Goal: Use online tool/utility: Use online tool/utility

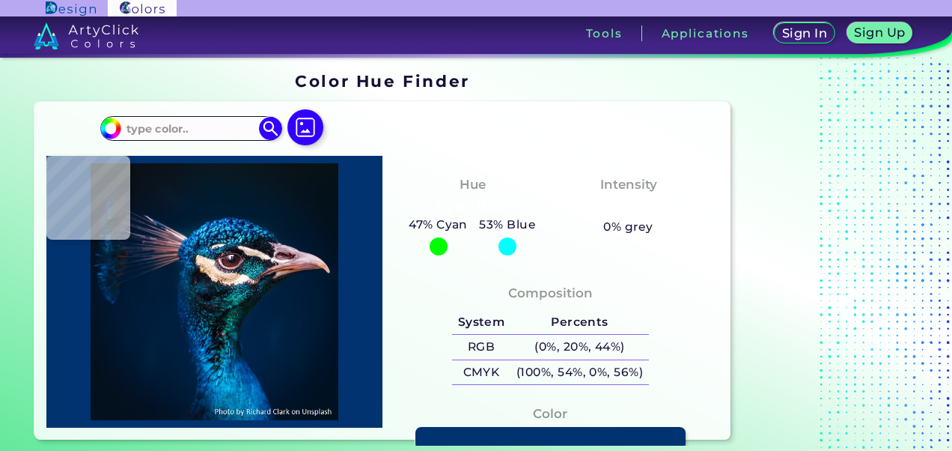
type input "#000000"
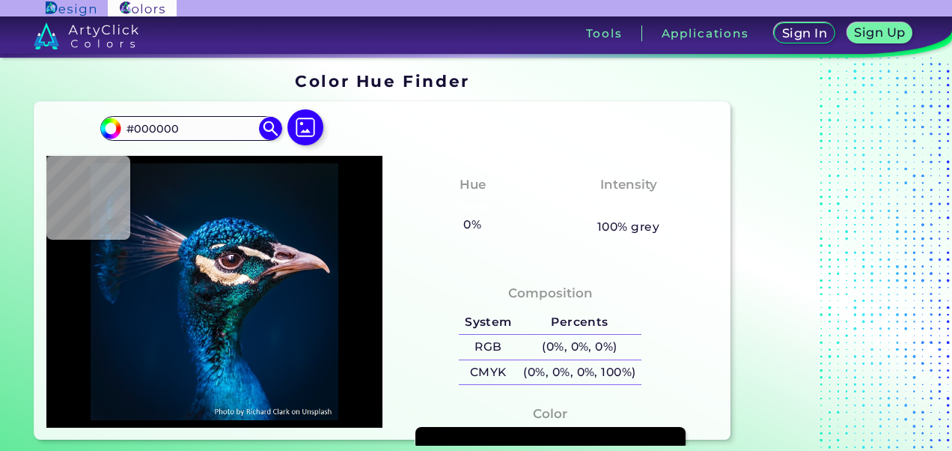
type input "#03111a"
type input "#03111A"
type input "#04111a"
type input "#04111A"
type input "#05121b"
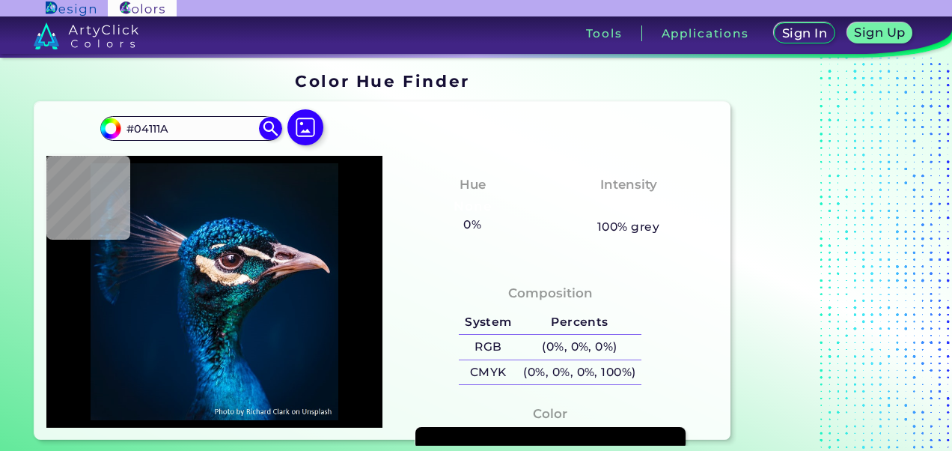
type input "#05121B"
type input "#04121d"
type input "#04121D"
type input "#051320"
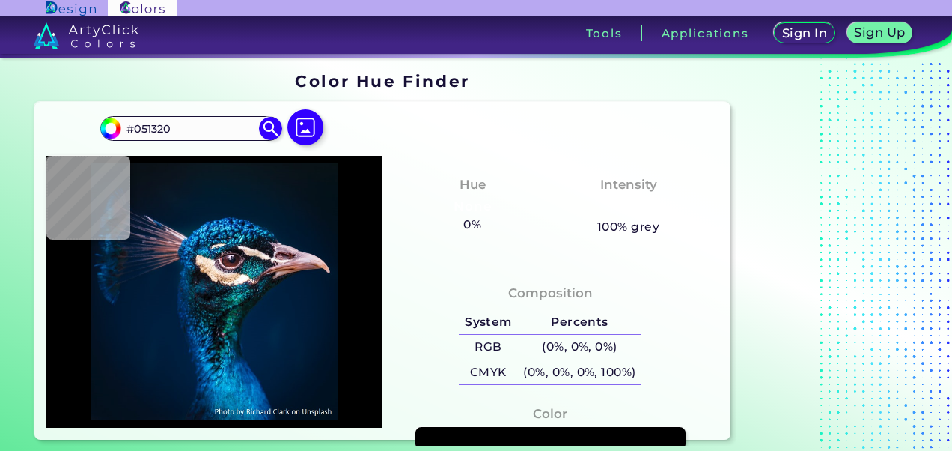
type input "#061421"
type input "#031424"
type input "#031425"
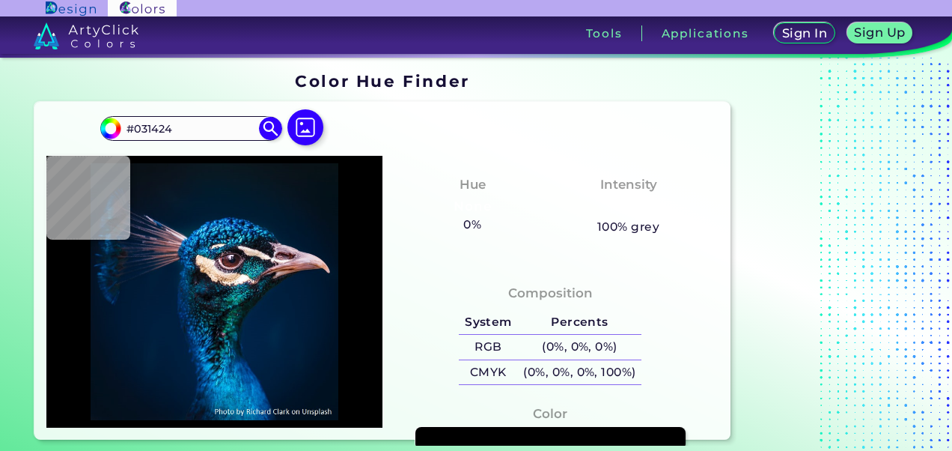
type input "#031425"
type input "#031627"
type input "#041629"
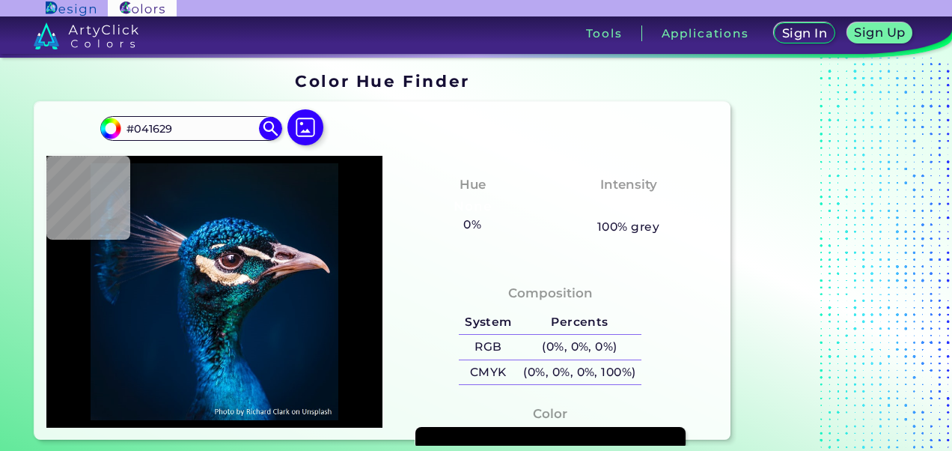
type input "#04162a"
type input "#04162A"
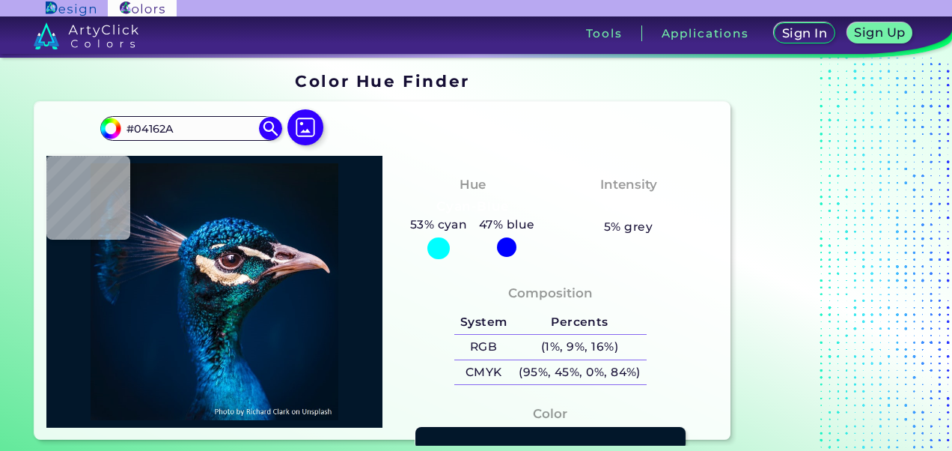
type input "#02172a"
type input "#02172A"
type input "#01172a"
type input "#01172A"
type input "#01182a"
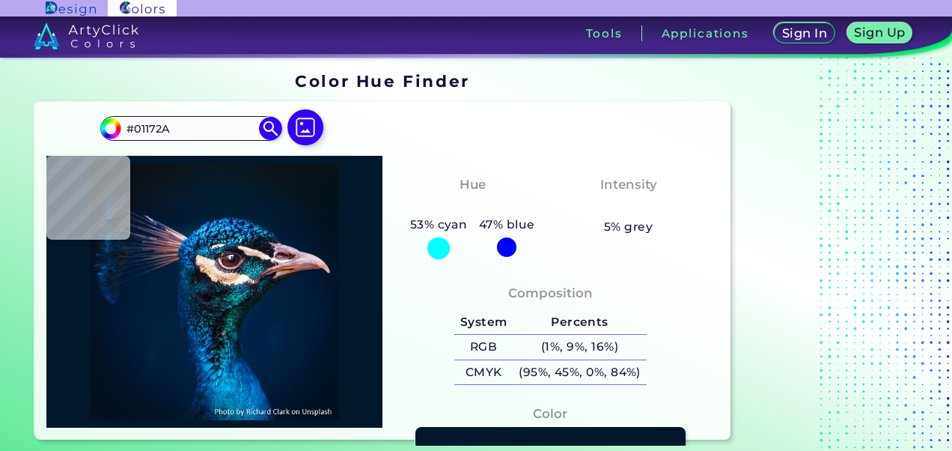
type input "#01182A"
type input "#00182c"
type input "#00182C"
type input "#00192f"
type input "#00192F"
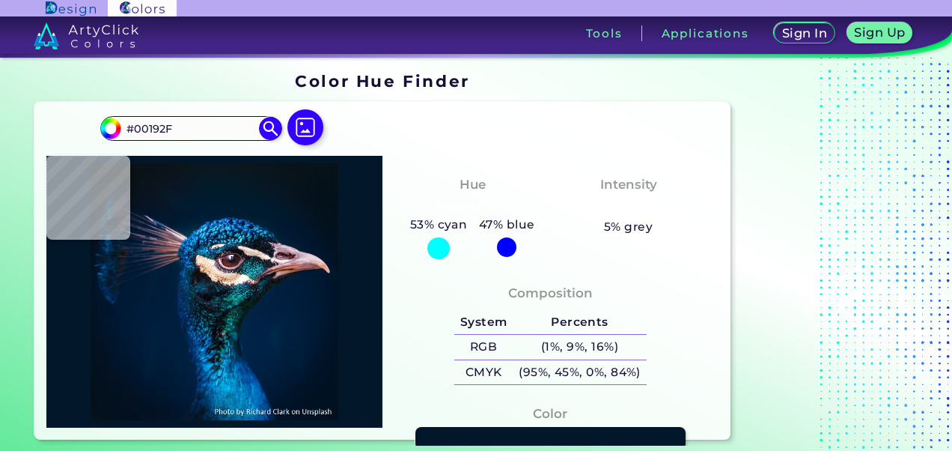
type input "#00192d"
type input "#00192D"
type input "#001a31"
type input "#001A31"
type input "#011b32"
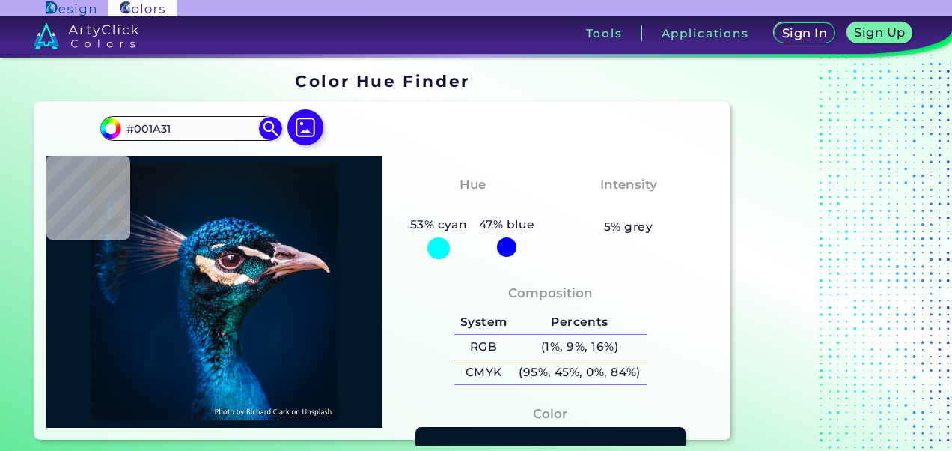
type input "#011B32"
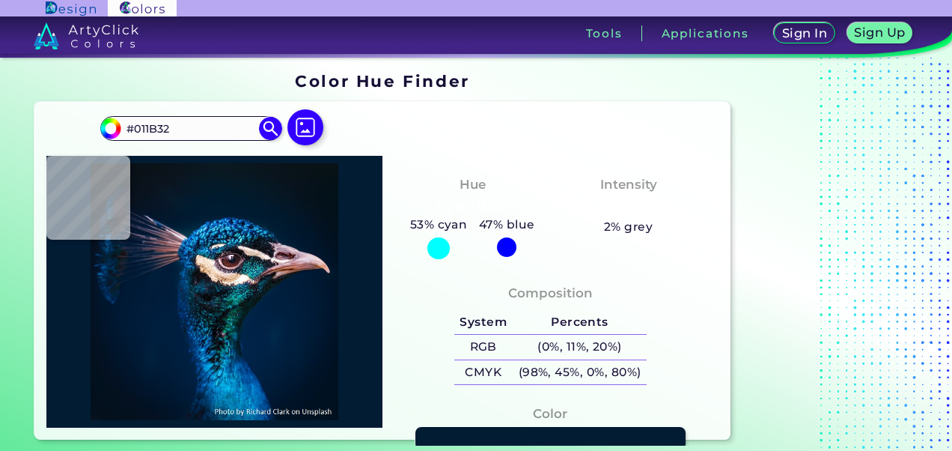
type input "#011c33"
type input "#011C33"
type input "#011d33"
type input "#011D33"
type input "#001d33"
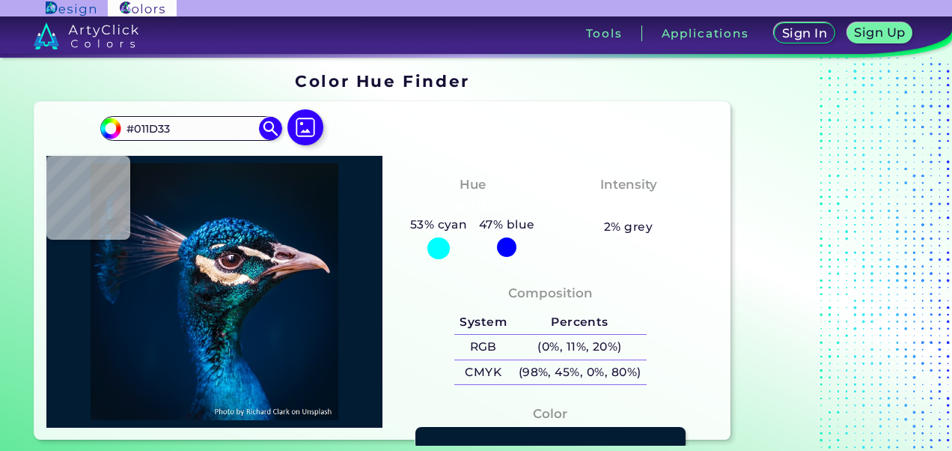
type input "#001D33"
type input "#001f34"
type input "#001F34"
type input "#001e3b"
type input "#001E3B"
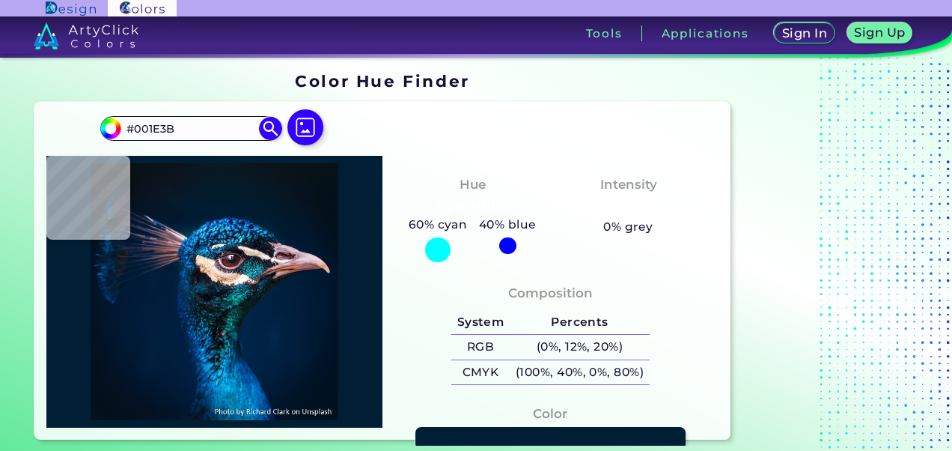
type input "#001e36"
type input "#001E36"
type input "#001d36"
type input "#001D36"
type input "#001d33"
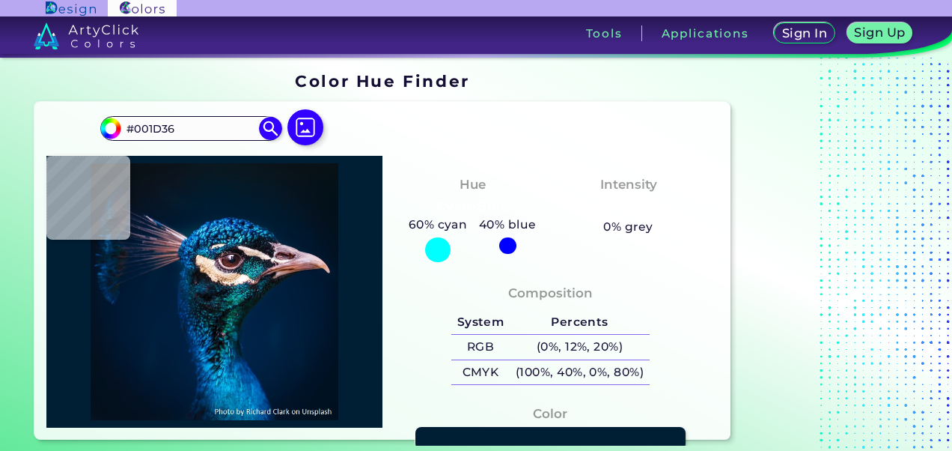
type input "#001D33"
type input "#001c32"
type input "#001C32"
type input "#001c33"
type input "#001C33"
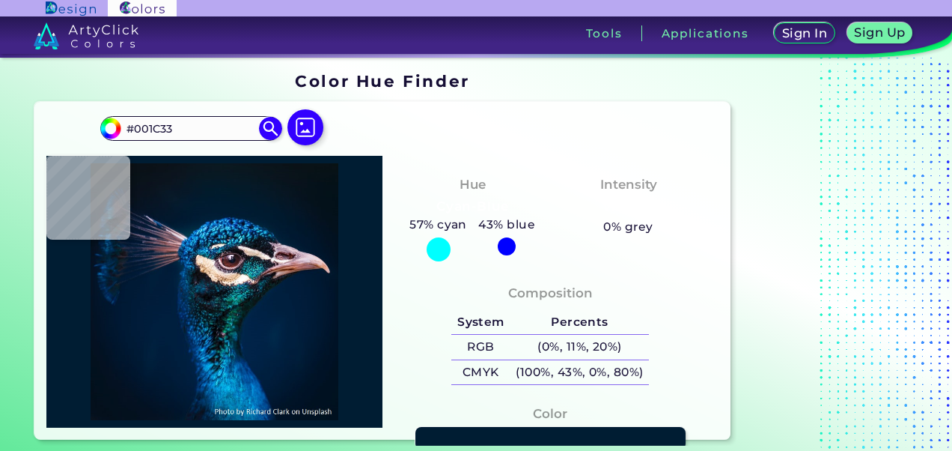
type input "#001c34"
type input "#001C34"
type input "#011a32"
type input "#011A32"
type input "#011b32"
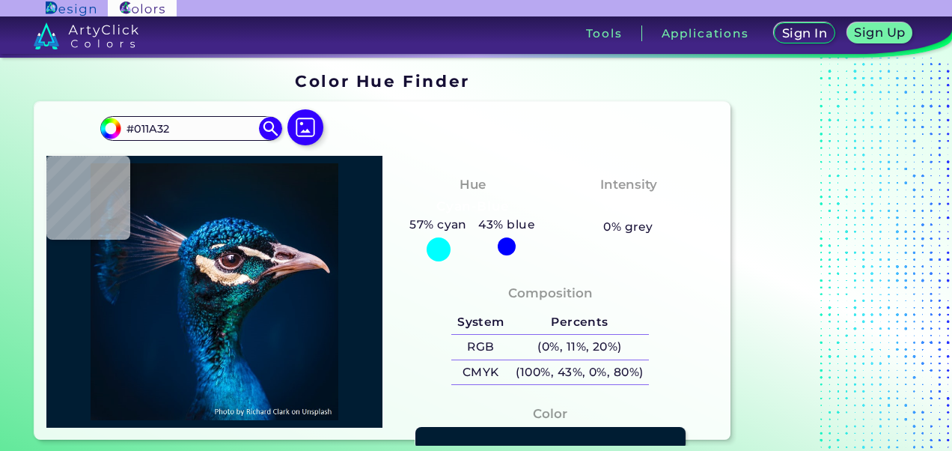
type input "#011B32"
type input "#001b32"
type input "#001B32"
type input "#001c31"
type input "#001C31"
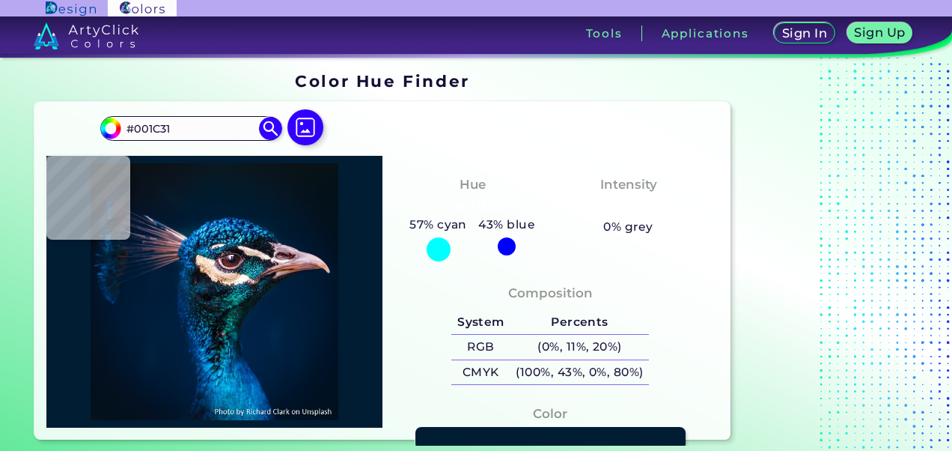
type input "#011c31"
type input "#011C31"
type input "#001c31"
type input "#001C31"
type input "#001b30"
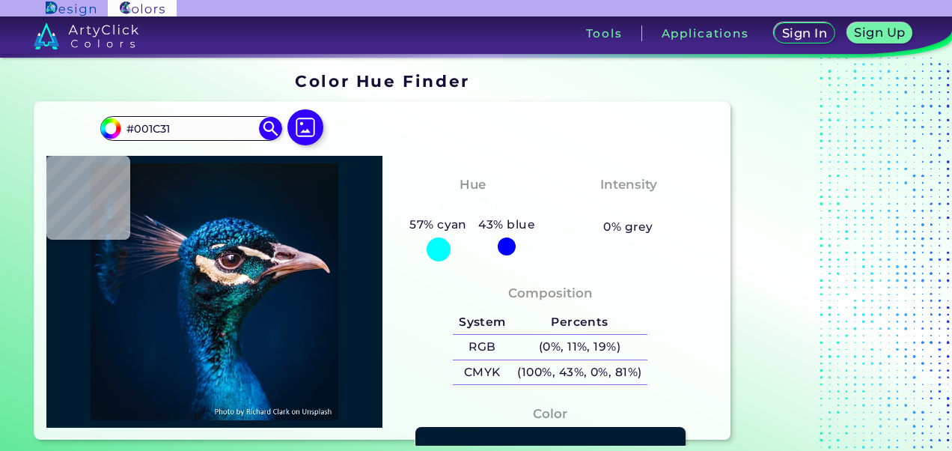
type input "#001B30"
type input "#001c31"
type input "#001C31"
type input "#001c32"
type input "#001C32"
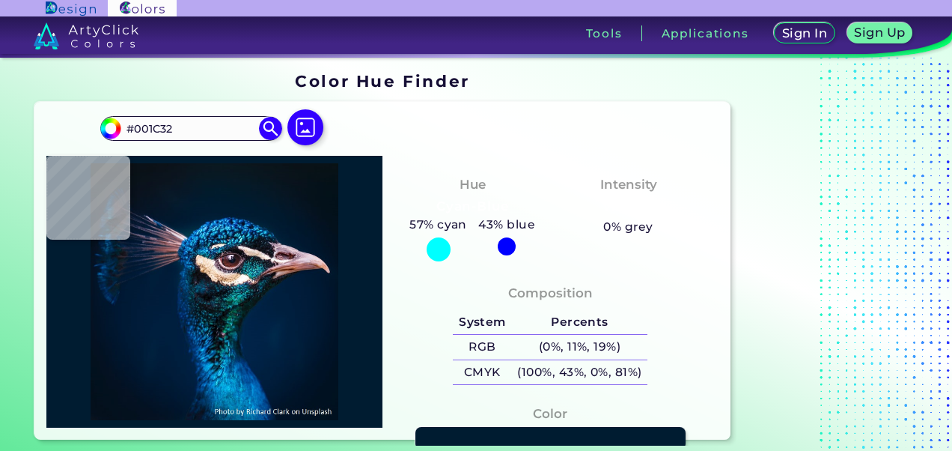
type input "#001c2f"
type input "#001C2F"
type input "#021c35"
type input "#021C35"
type input "#001d34"
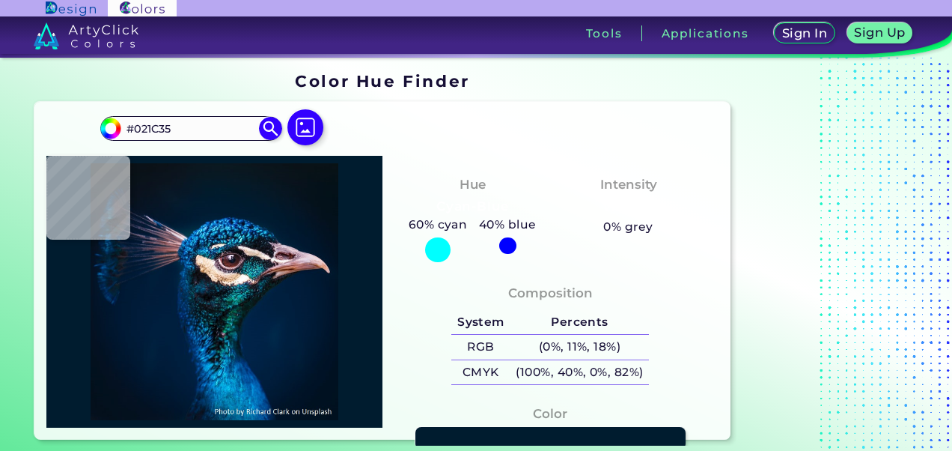
type input "#001D34"
type input "#021c36"
type input "#021C36"
type input "#053364"
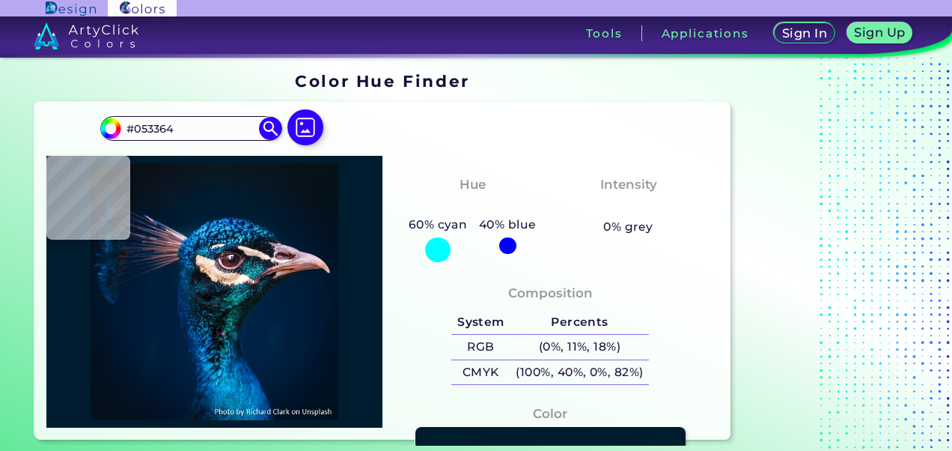
type input "#00276c"
type input "#00276C"
type input "#113b92"
type input "#113B92"
type input "#144094"
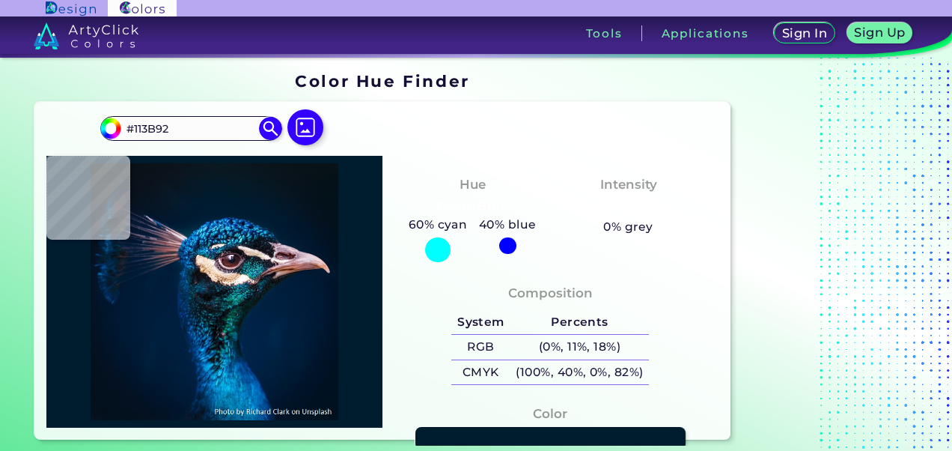
type input "#144094"
type input "#092455"
type input "#0f4399"
type input "#0F4399"
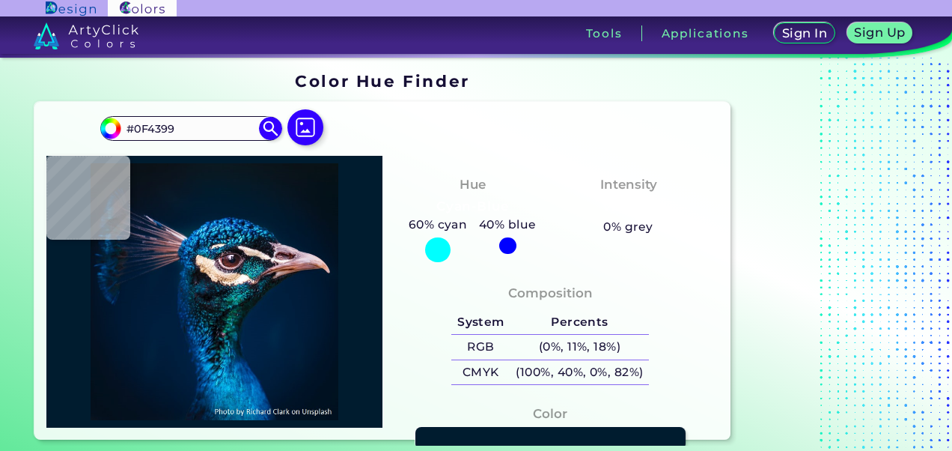
type input "#2a8be2"
type input "#2A8BE2"
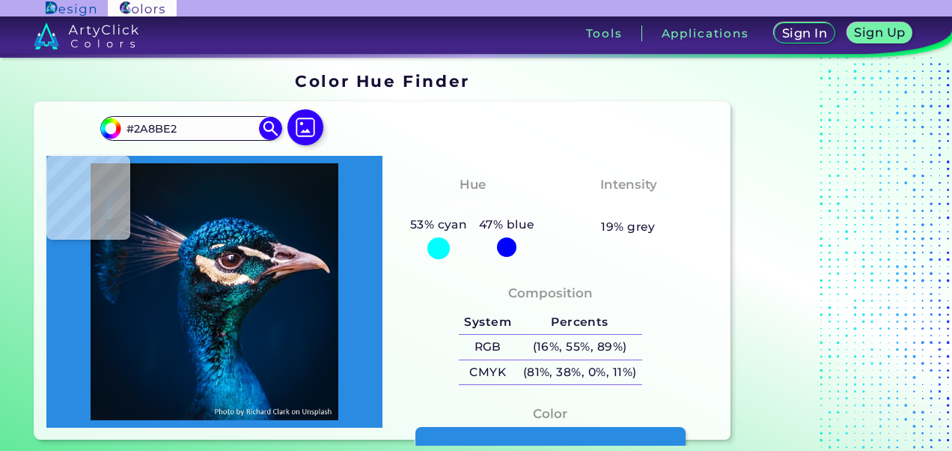
type input "#055499"
type input "#2493db"
type input "#2493DB"
type input "#3bc4e9"
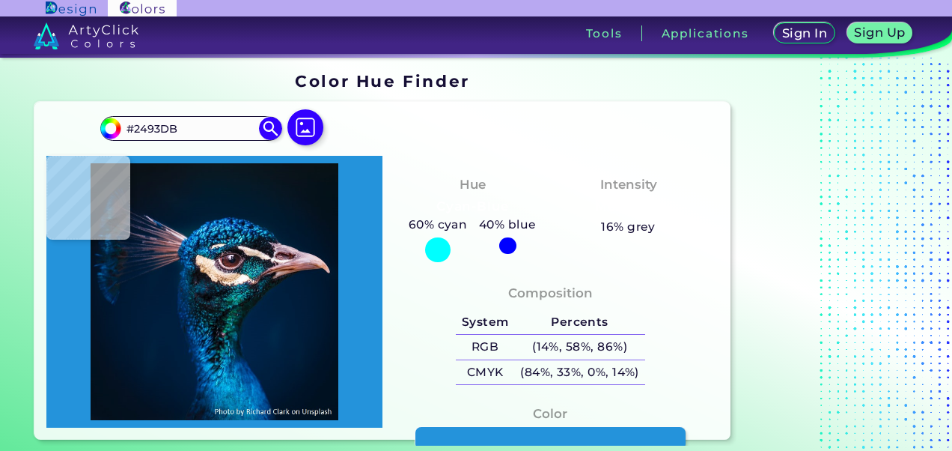
type input "#3BC4E9"
type input "#1f97c6"
type input "#1F97C6"
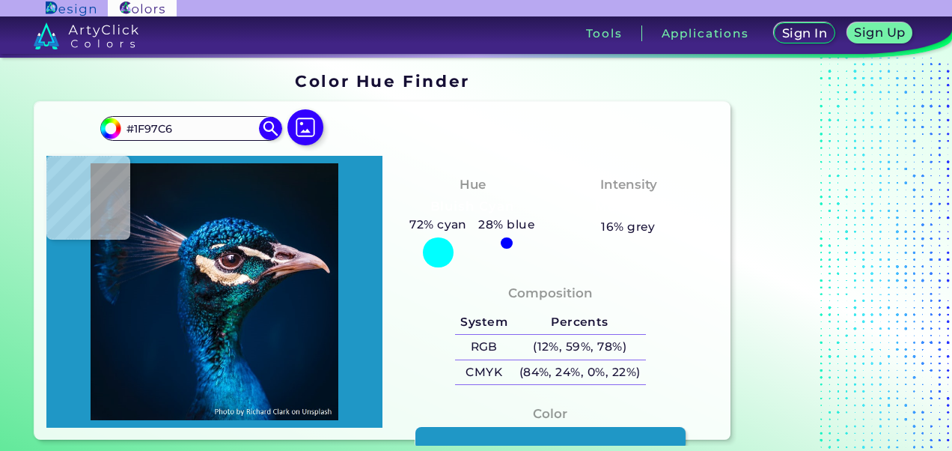
type input "#002a5a"
type input "#002A5A"
type input "#022347"
type input "#021a3c"
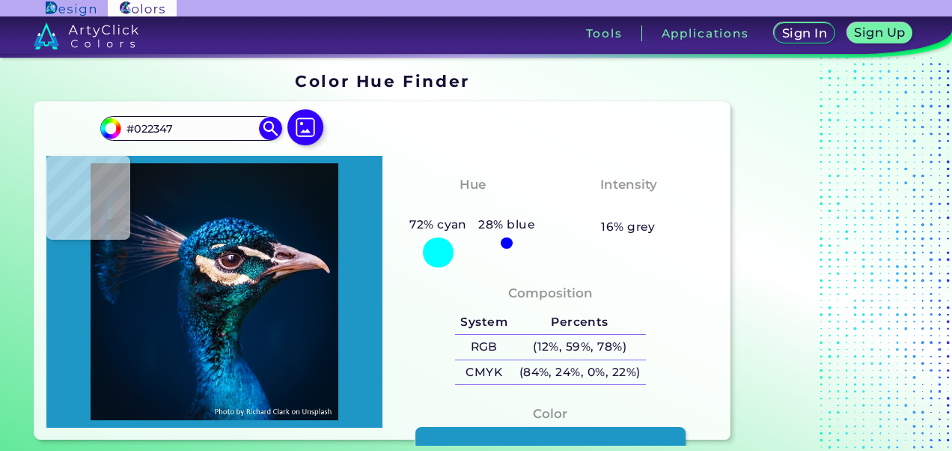
type input "#021A3C"
type input "#001437"
type input "#001338"
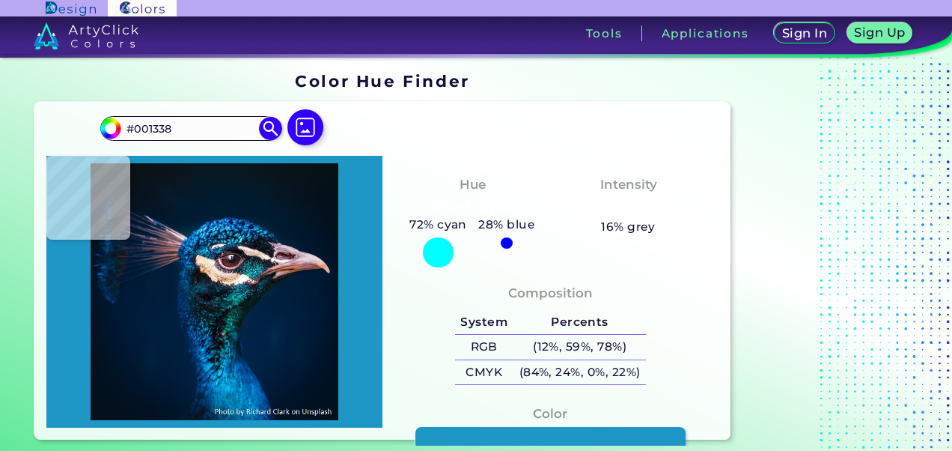
type input "#016990"
type input "#08517b"
type input "#08517B"
type input "#41b0c8"
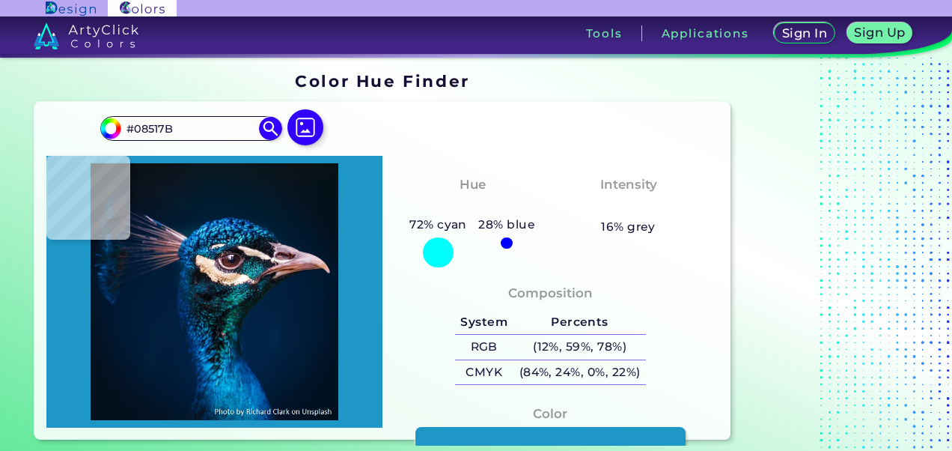
type input "#41B0C8"
type input "#092f55"
type input "#092F55"
type input "#0e607b"
type input "#0E607B"
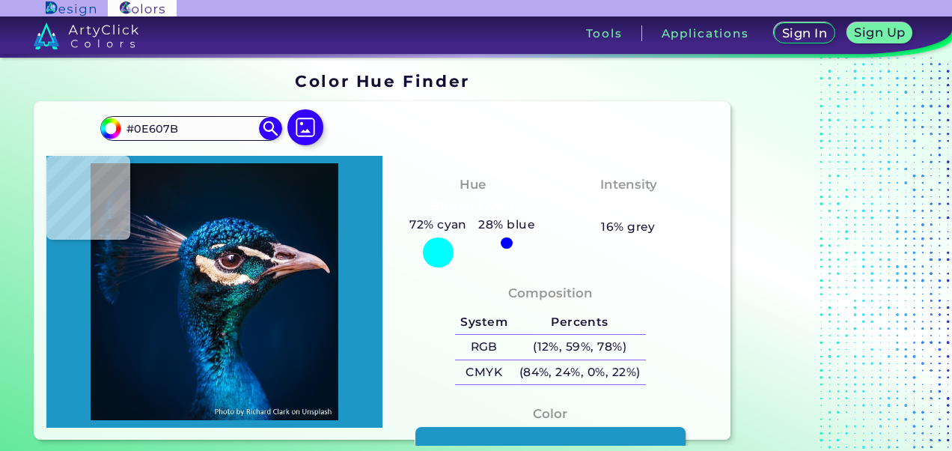
type input "#042945"
type input "#054c64"
type input "#054C64"
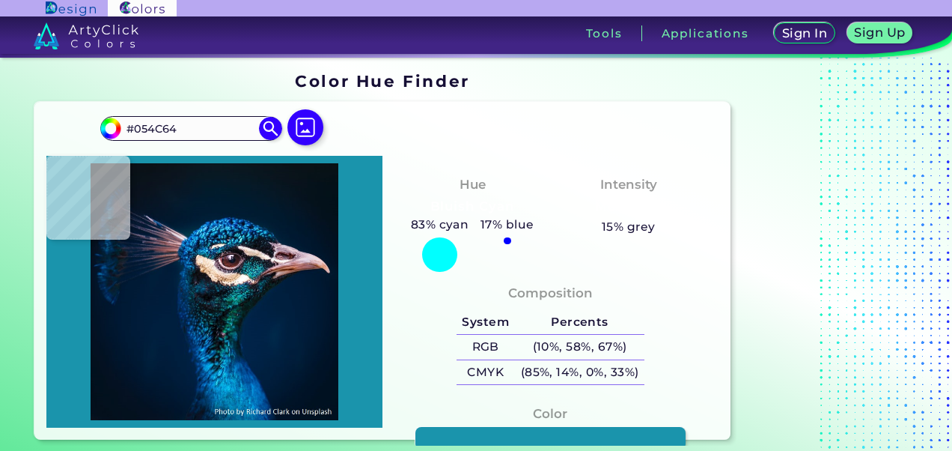
type input "#1a94ac"
type input "#1A94AC"
type input "#014766"
type input "#2d6f80"
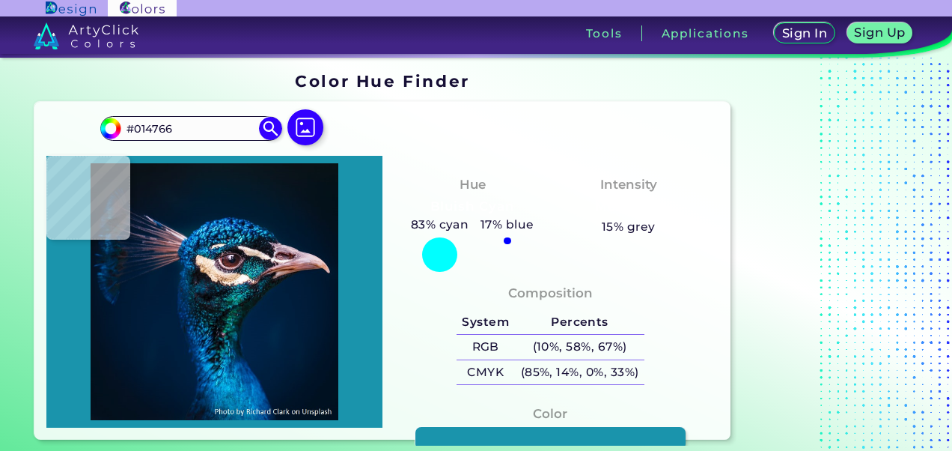
type input "#2D6F80"
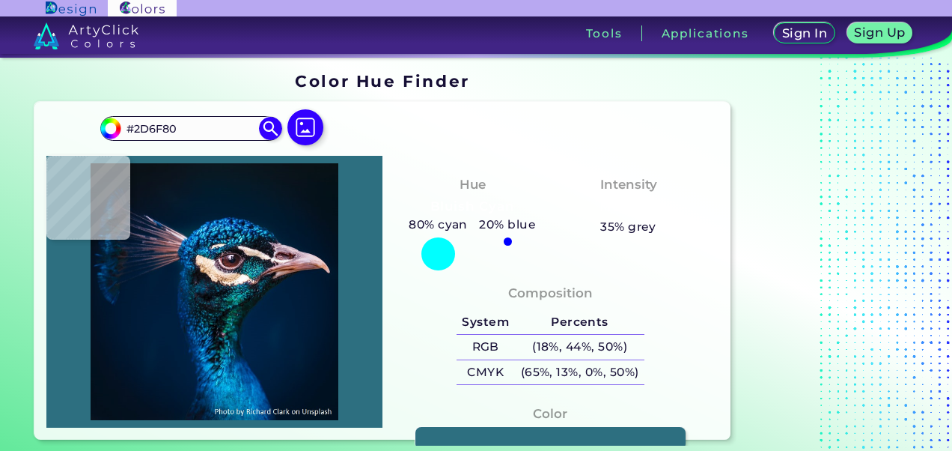
type input "#014766"
type input "#063557"
type input "#092f55"
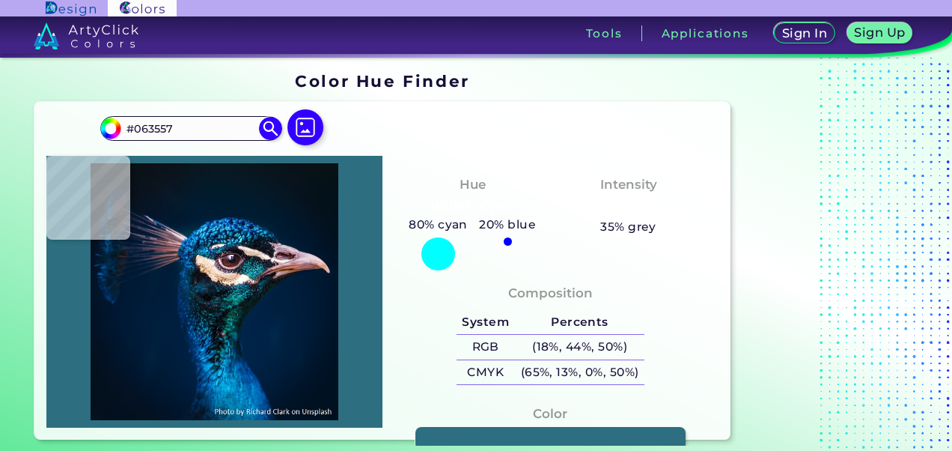
type input "#092F55"
type input "#014574"
type input "#34c6de"
type input "#34C6DE"
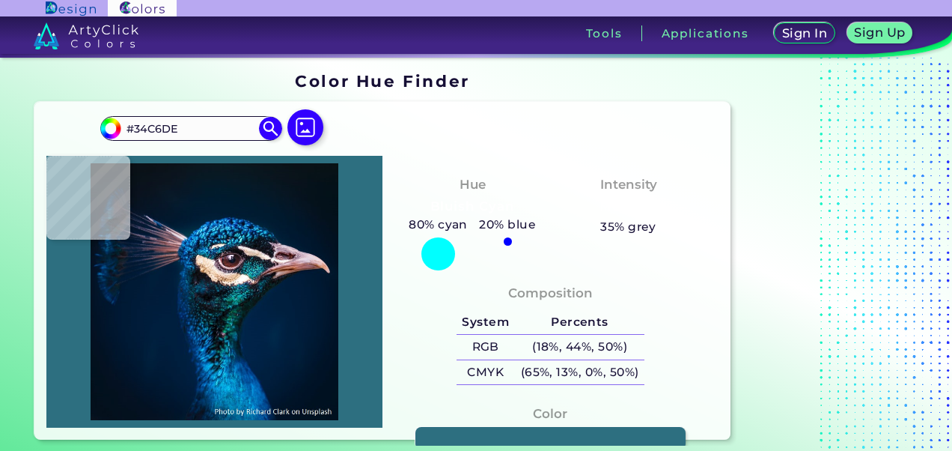
type input "#046990"
type input "#003a61"
type input "#003A61"
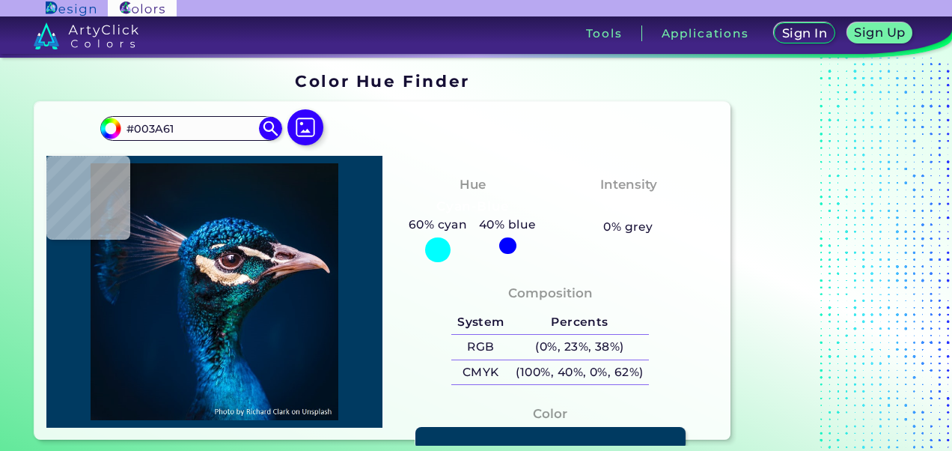
type input "#004262"
type input "#043357"
type input "#012c56"
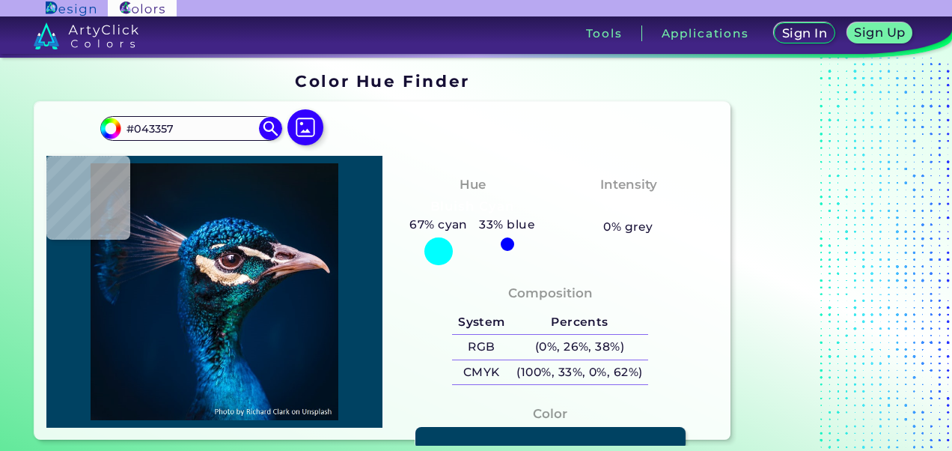
type input "#012C56"
type input "#013061"
type input "#0c4d7a"
type input "#0C4D7A"
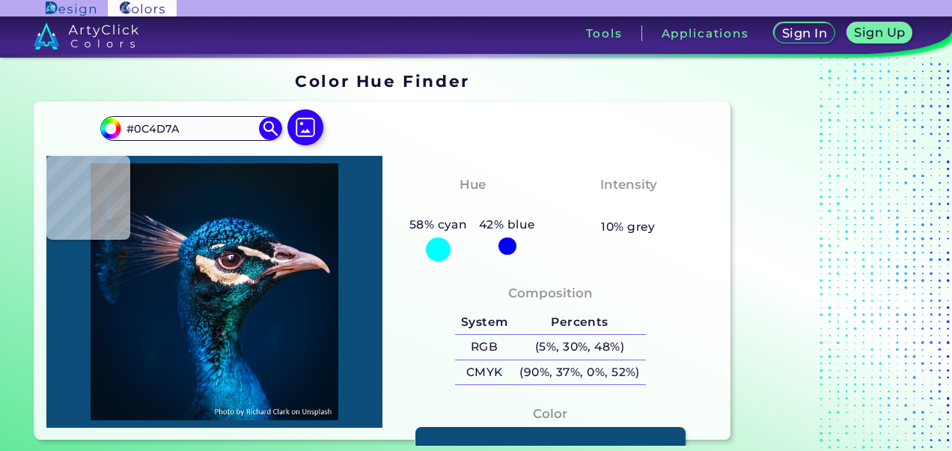
type input "#062647"
type input "#2e7caa"
type input "#2E7CAA"
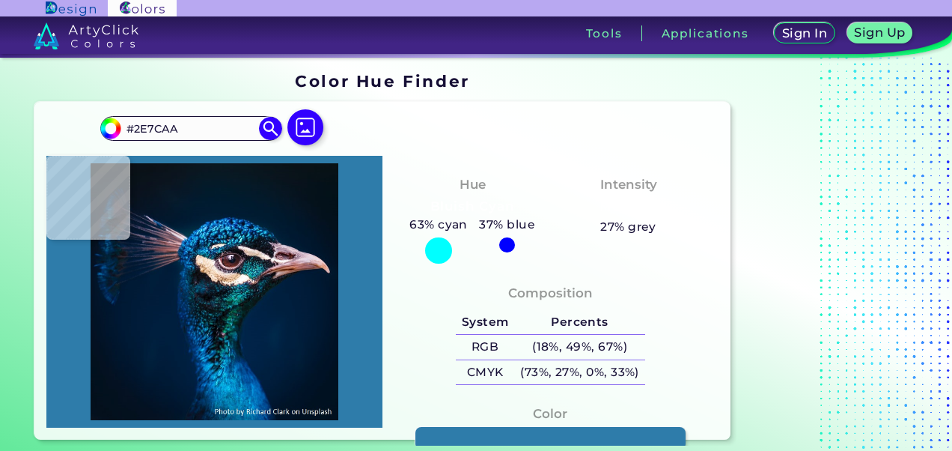
type input "#033e70"
type input "#033E70"
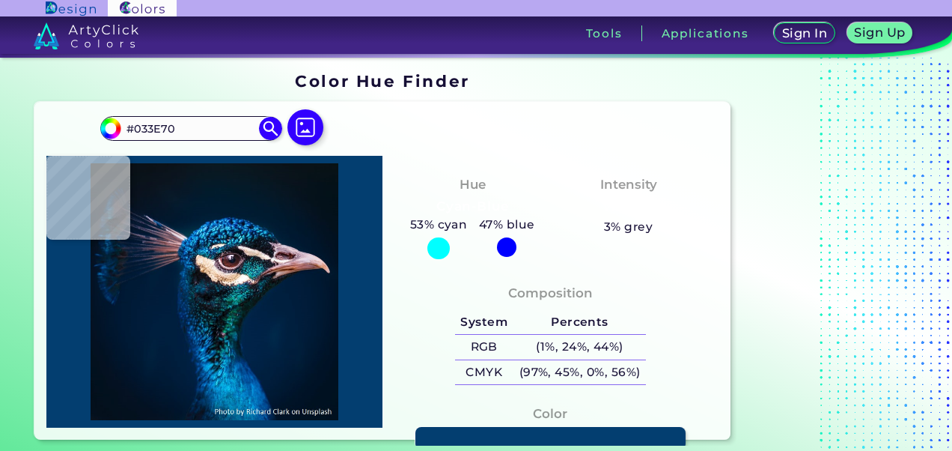
type input "#002348"
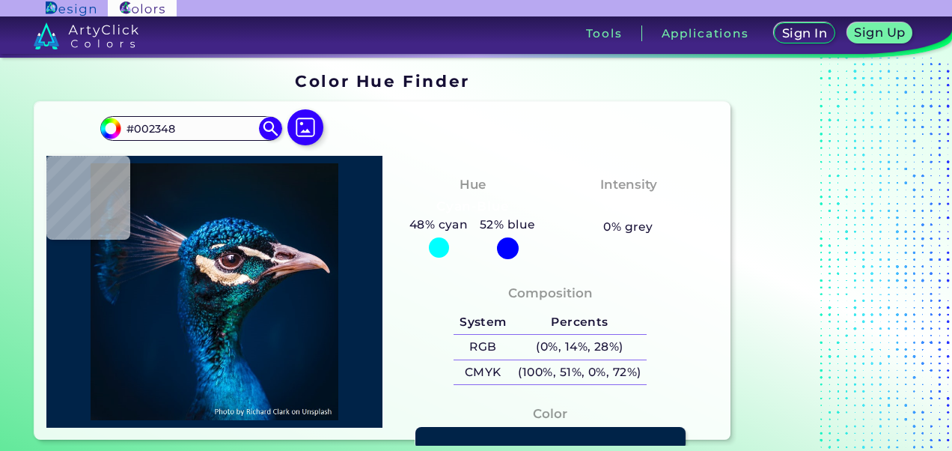
type input "#1493ab"
type input "#1493AB"
type input "#46e4f5"
type input "#46E4F5"
type input "#1d9ed8"
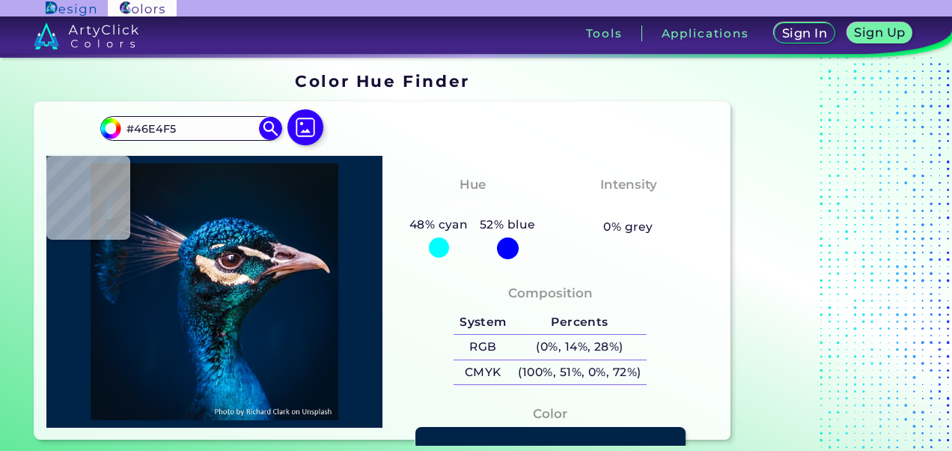
type input "#1D9ED8"
type input "#024e9b"
type input "#024E9B"
type input "#0c5187"
type input "#0C5187"
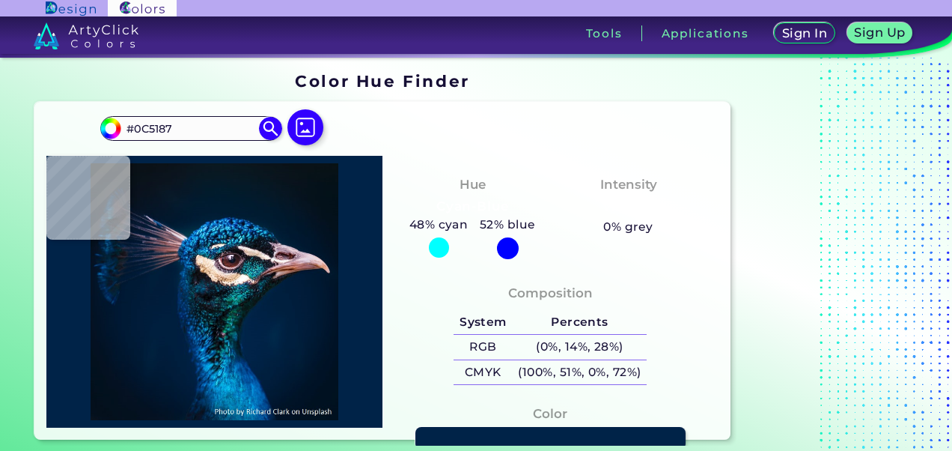
type input "#0f4872"
type input "#0F4872"
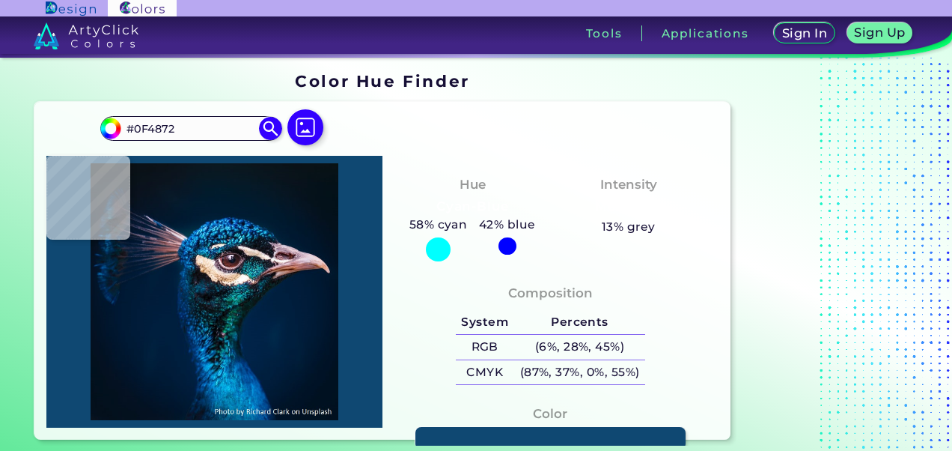
type input "#073254"
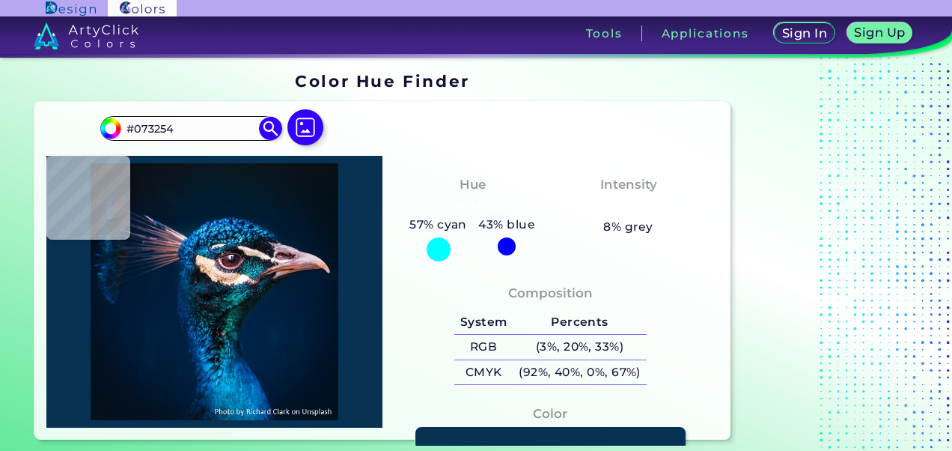
type input "#01264d"
type input "#01264D"
type input "#011a32"
type input "#011A32"
type input "#041a27"
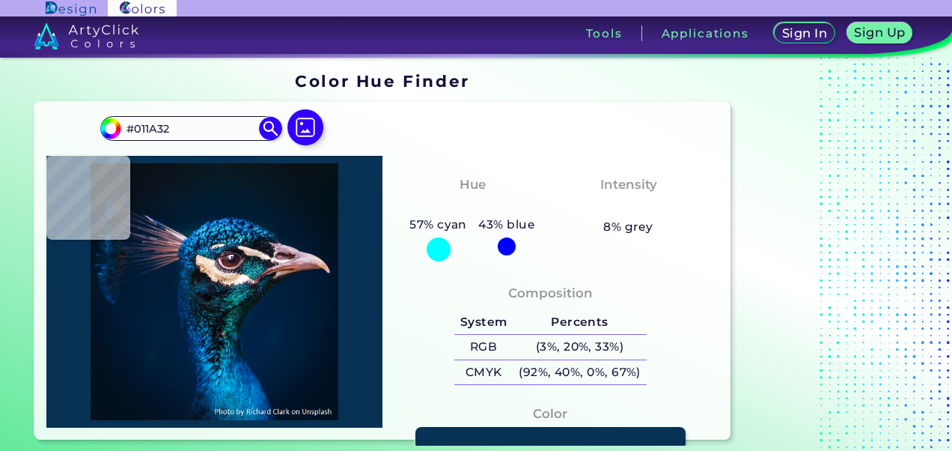
type input "#041A27"
type input "#12474e"
type input "#12474E"
type input "#0d3c48"
type input "#0D3C48"
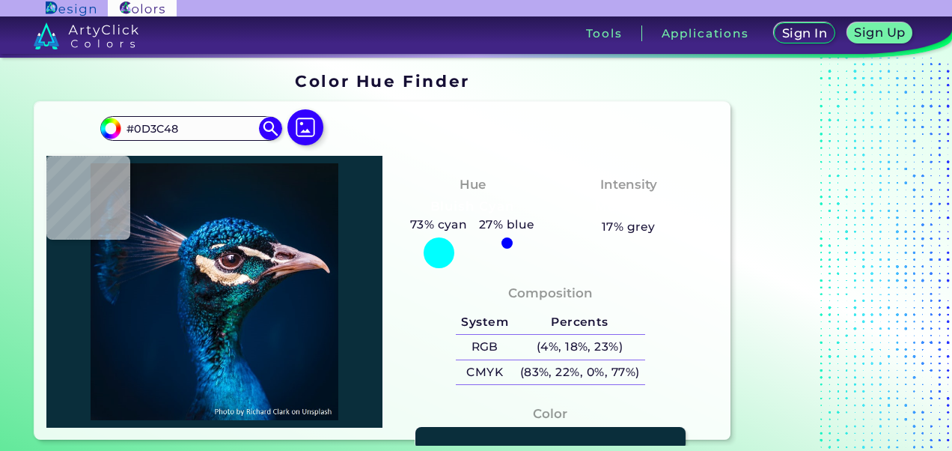
type input "#0a2e3b"
type input "#0A2E3B"
type input "#060a17"
type input "#060A17"
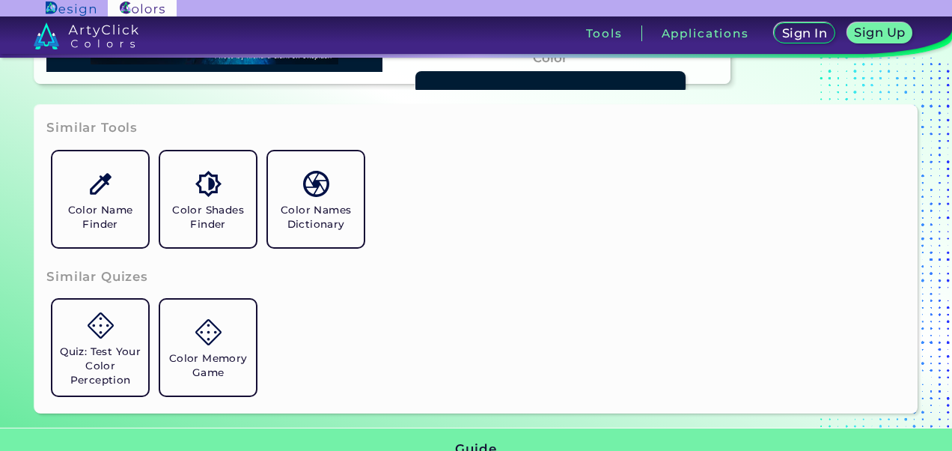
scroll to position [350, 0]
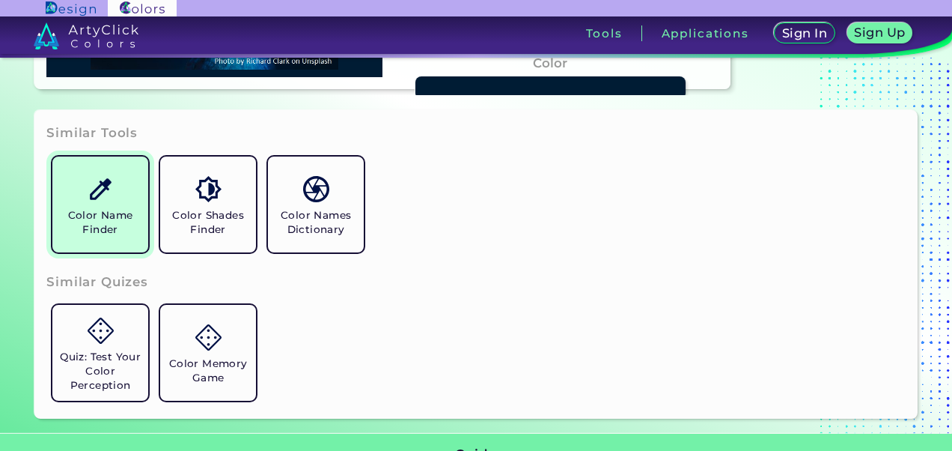
click at [88, 205] on link "Color Name Finder" at bounding box center [100, 204] width 108 height 108
